Goal: Task Accomplishment & Management: Complete application form

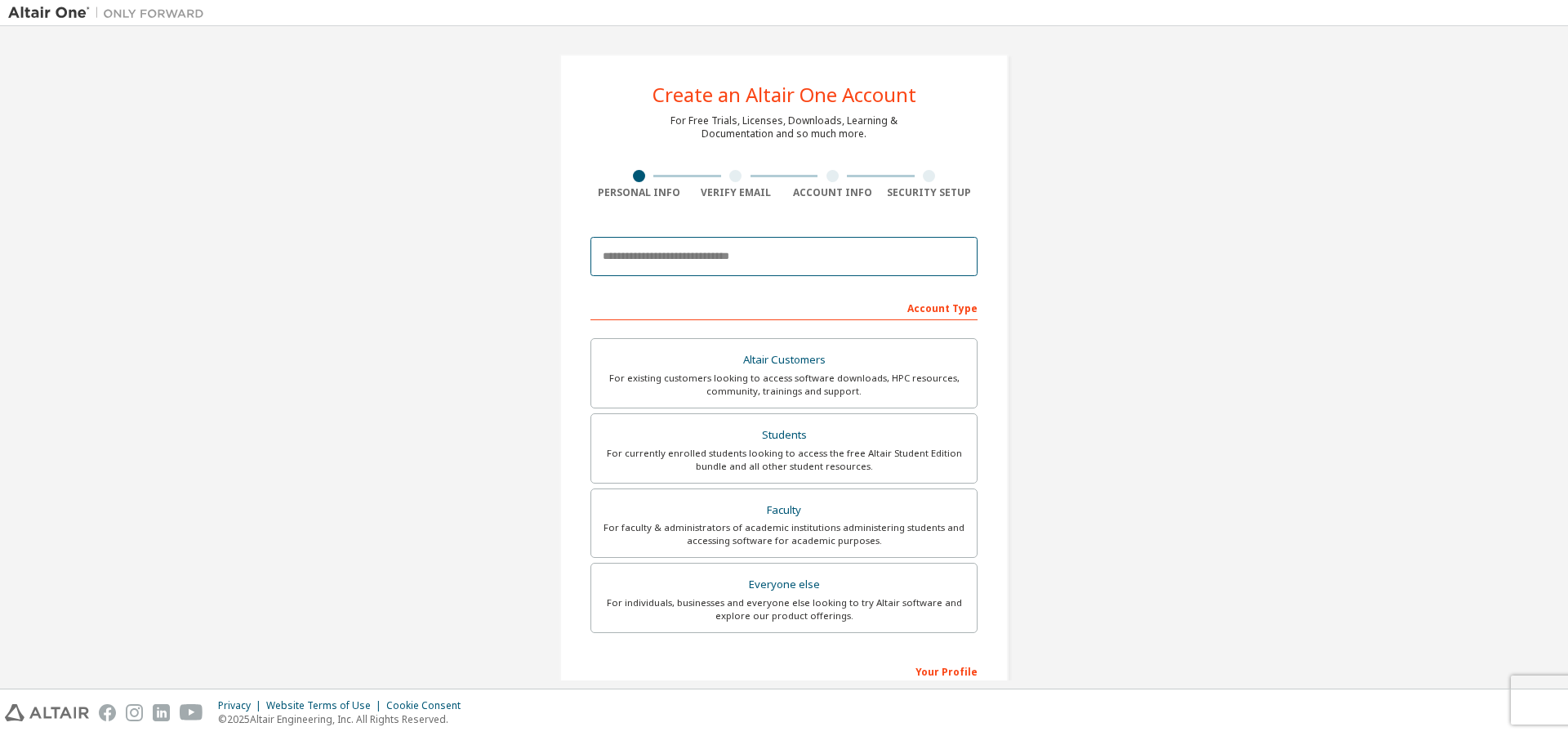
click at [756, 275] on input "email" at bounding box center [784, 256] width 387 height 39
click at [726, 269] on input "email" at bounding box center [784, 256] width 387 height 39
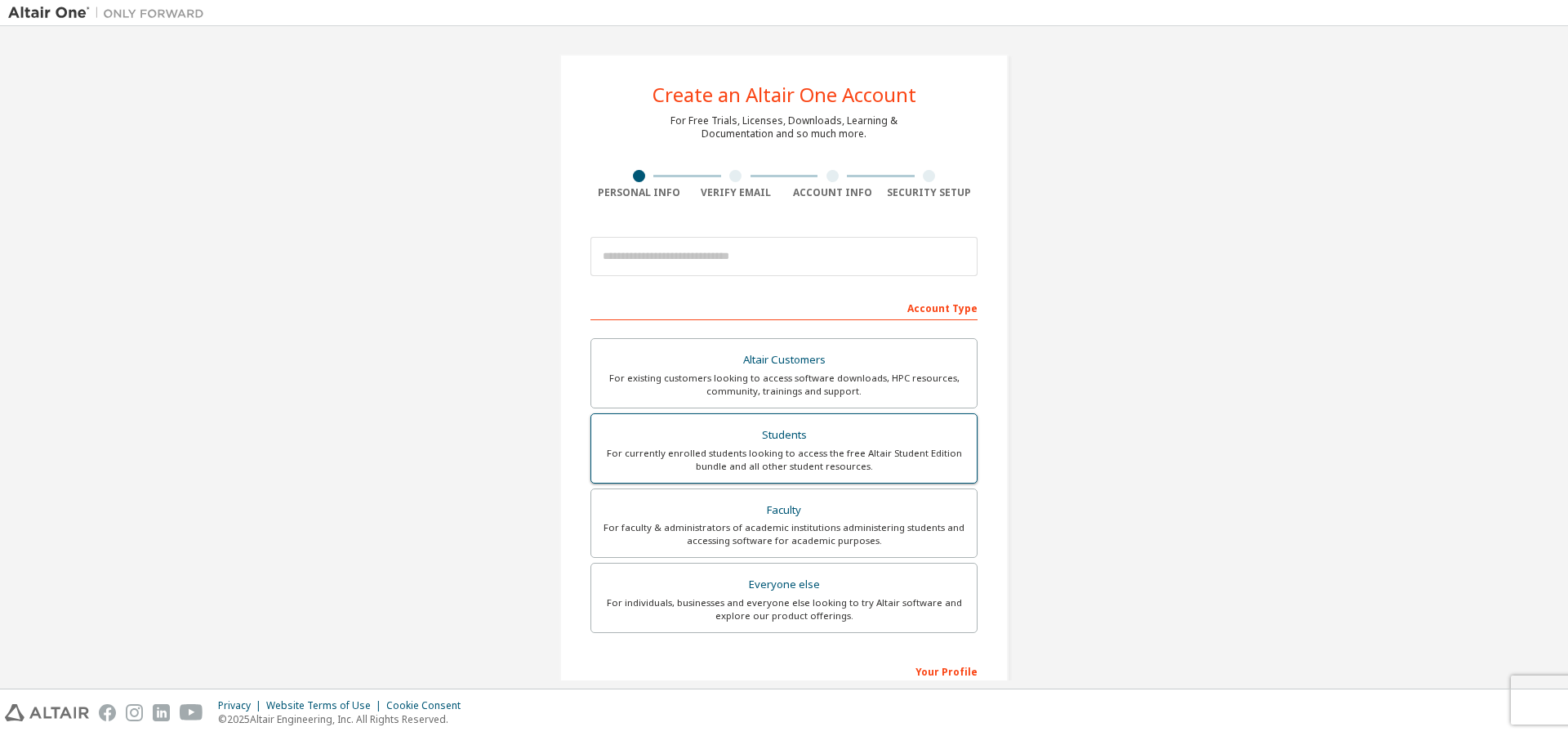
click at [791, 443] on div "Students" at bounding box center [784, 435] width 366 height 23
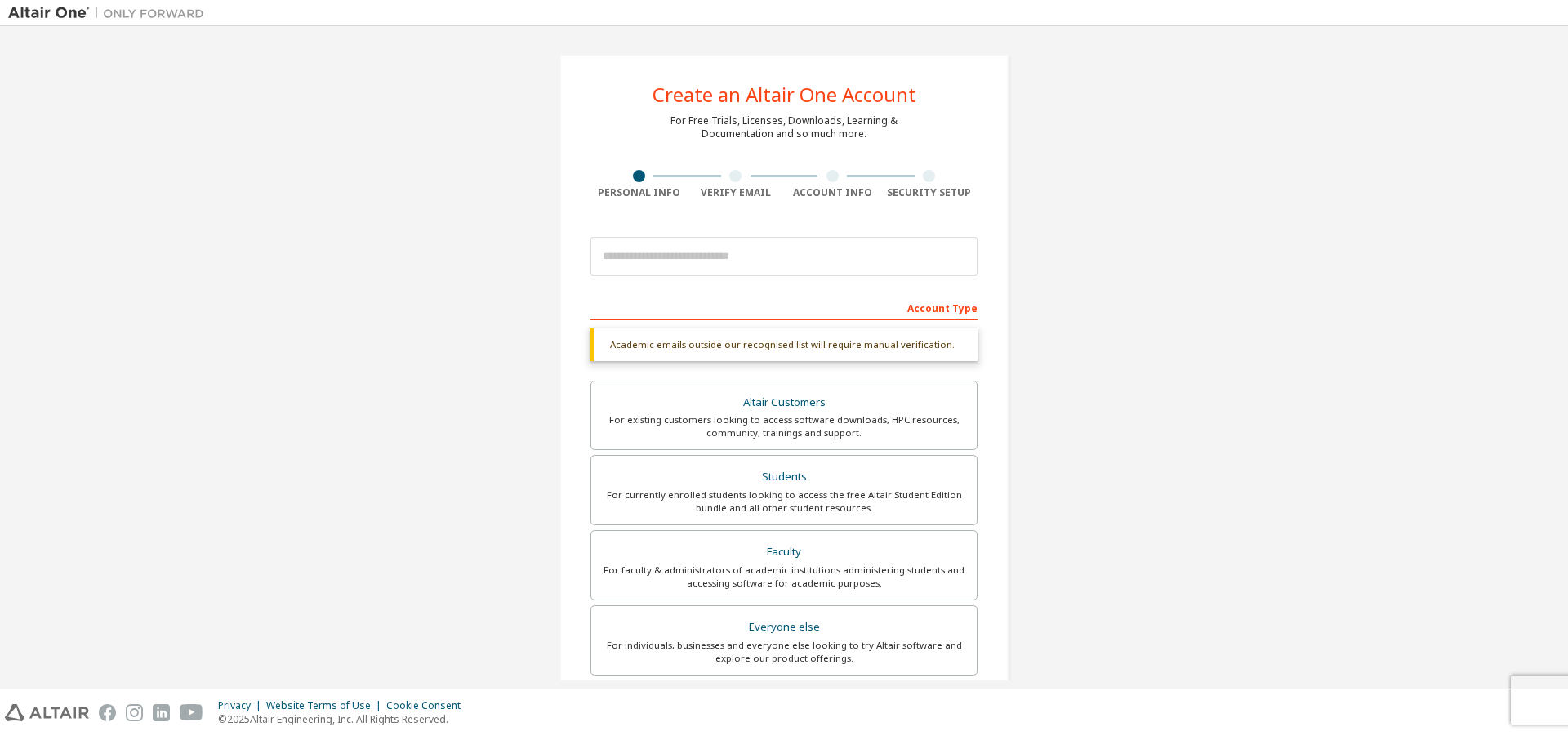
click at [1041, 319] on div "Create an Altair One Account For Free Trials, Licenses, Downloads, Learning & D…" at bounding box center [784, 488] width 1552 height 908
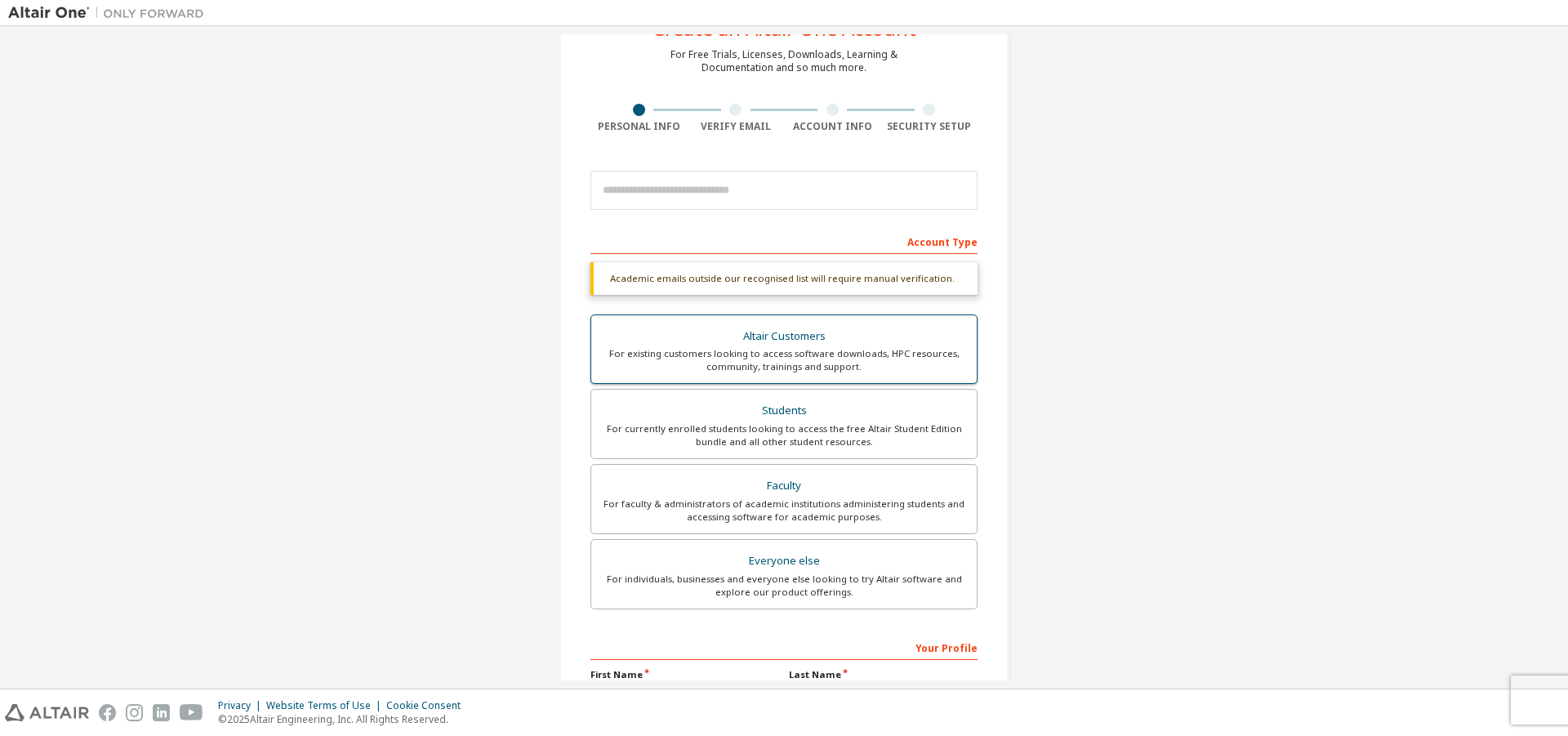
scroll to position [261, 0]
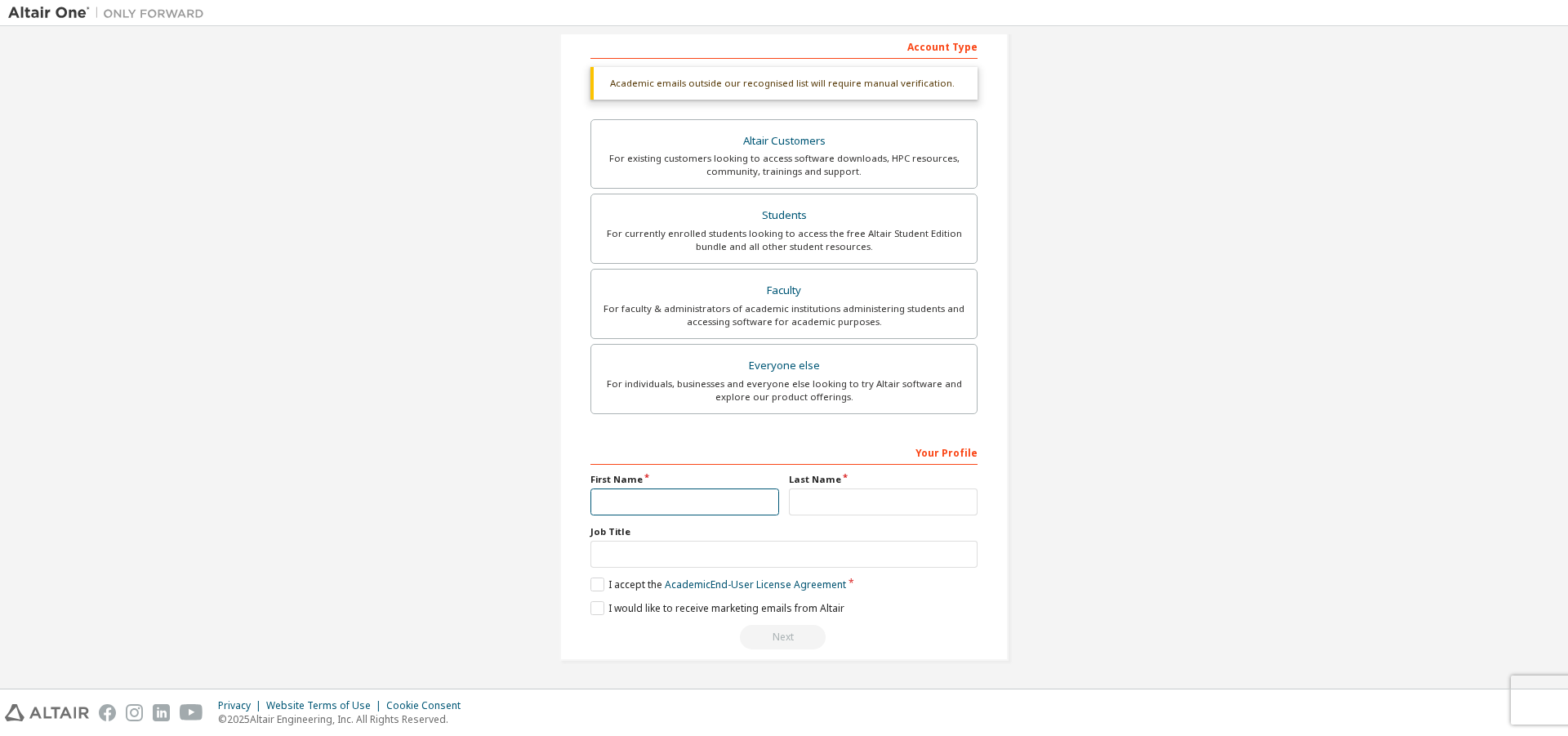
click at [602, 496] on input "text" at bounding box center [684, 502] width 189 height 27
click at [470, 475] on div "Create an Altair One Account For Free Trials, Licenses, Downloads, Learning & D…" at bounding box center [784, 227] width 1552 height 908
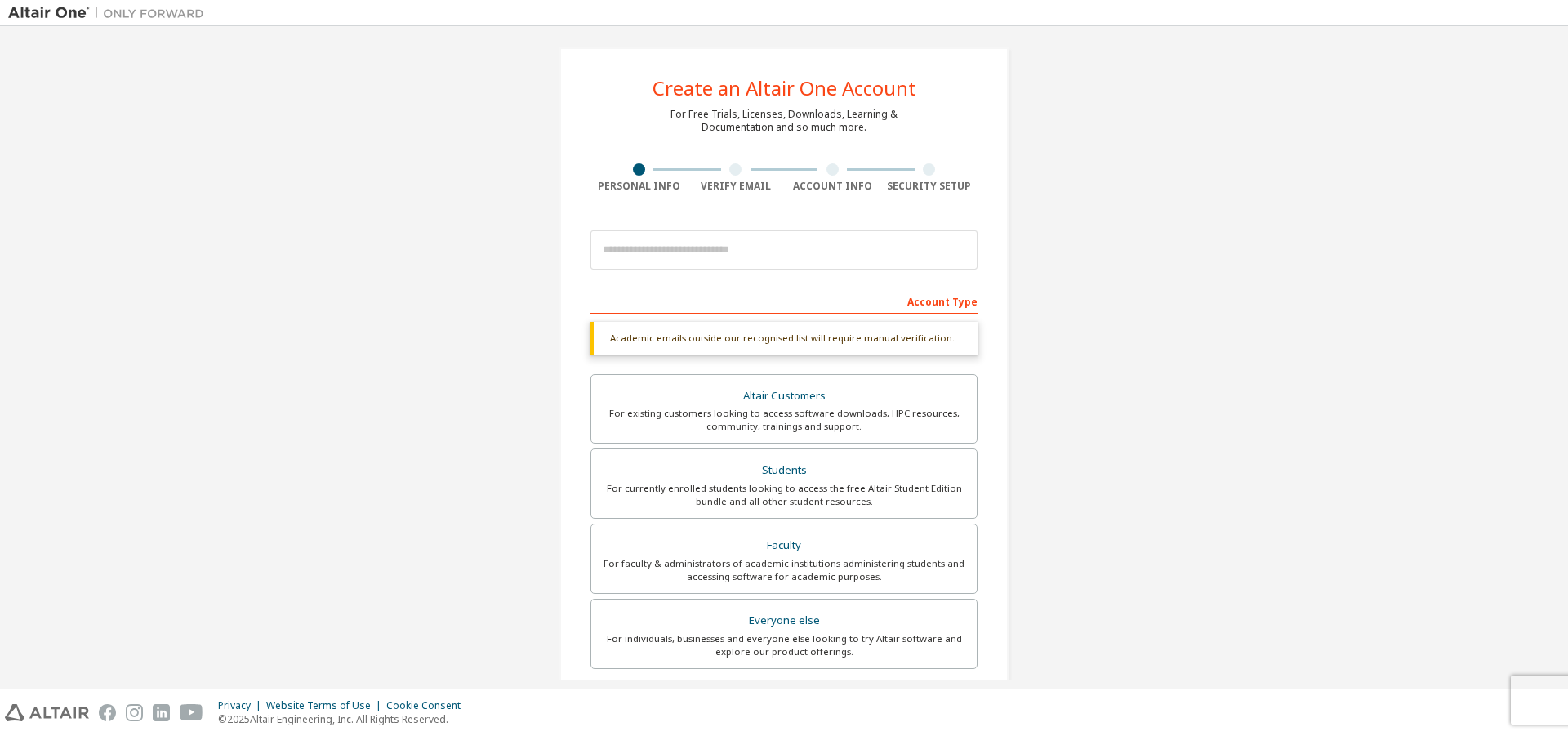
scroll to position [0, 0]
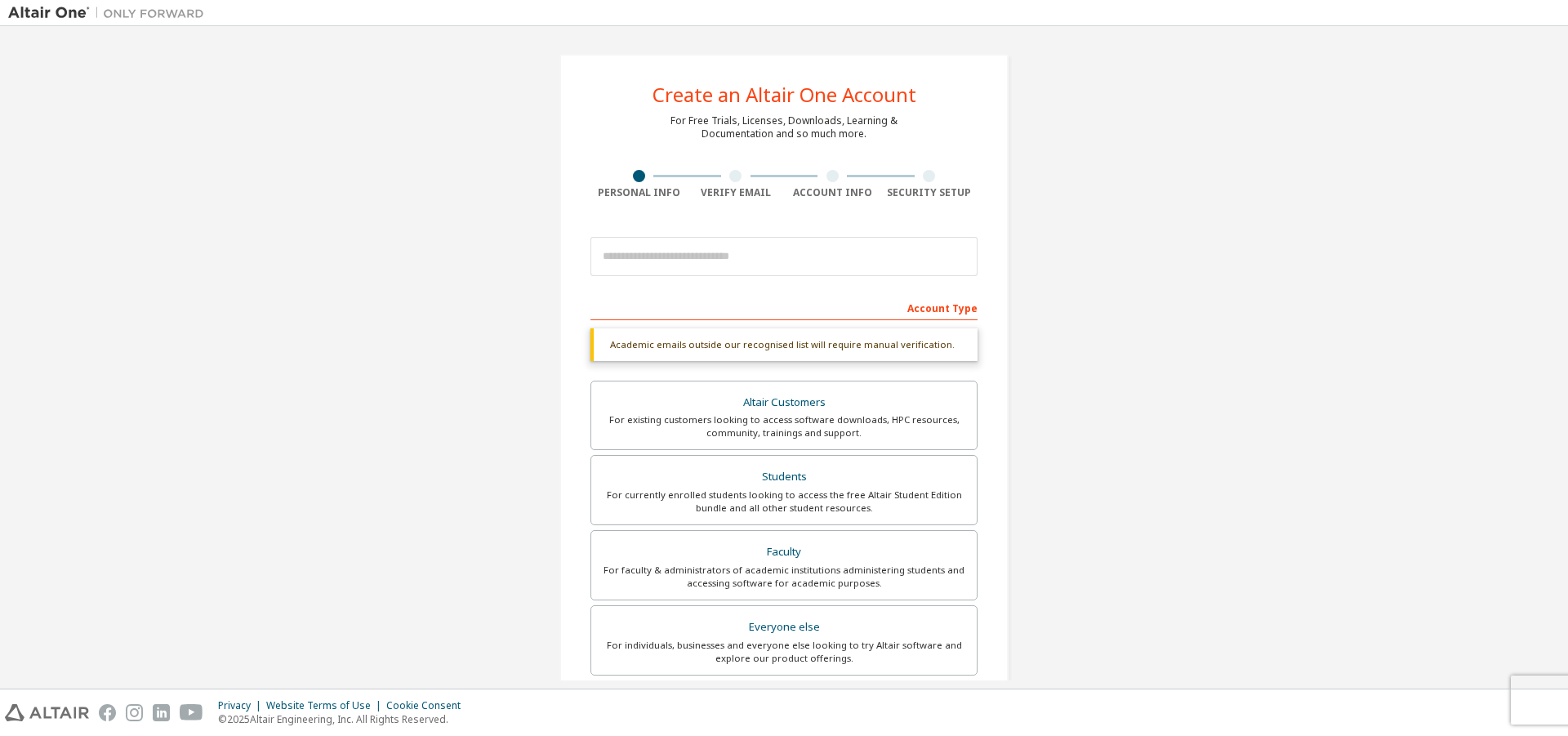
click at [666, 296] on div "Account Type" at bounding box center [784, 307] width 387 height 26
click at [692, 249] on input "email" at bounding box center [784, 256] width 387 height 39
click at [723, 180] on div at bounding box center [737, 176] width 98 height 13
drag, startPoint x: 729, startPoint y: 177, endPoint x: 750, endPoint y: 177, distance: 21.0
click at [730, 177] on div at bounding box center [736, 176] width 13 height 13
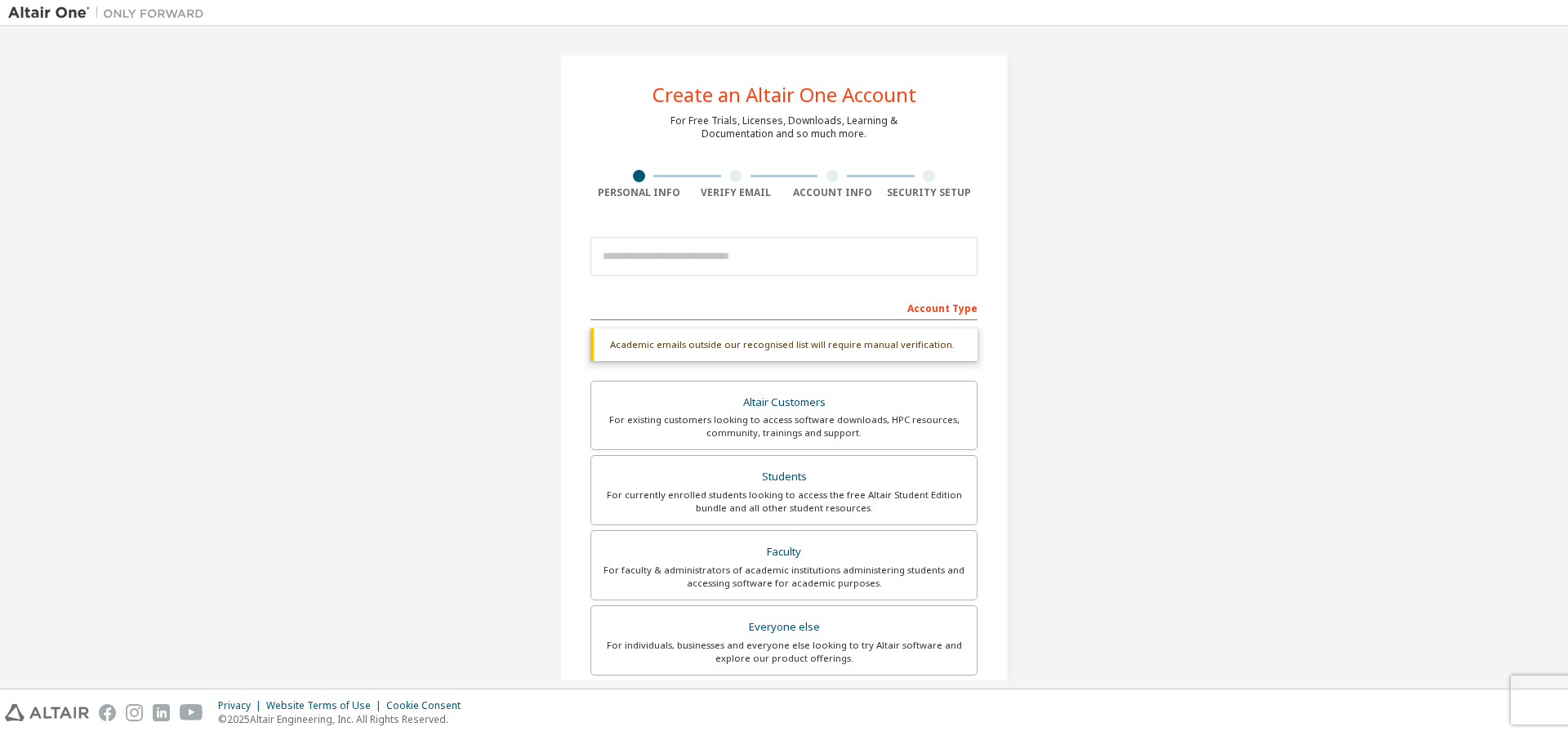
drag, startPoint x: 785, startPoint y: 180, endPoint x: 898, endPoint y: 181, distance: 113.0
click at [790, 181] on div at bounding box center [832, 176] width 98 height 13
click at [898, 181] on div at bounding box center [930, 176] width 98 height 13
